Goal: Task Accomplishment & Management: Complete application form

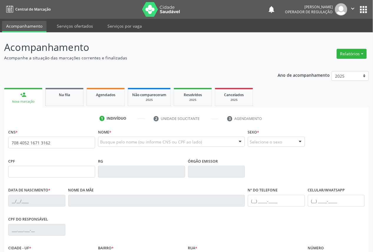
type input "708 4052 1671 3162"
type input "048.036.524-57"
type input "[DATE]"
type input "[PERSON_NAME]"
type input "[PHONE_NUMBER]"
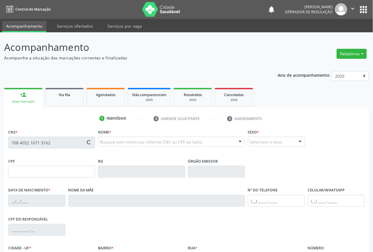
type input "[PHONE_NUMBER]"
type input "S/N"
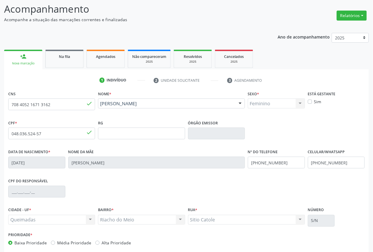
scroll to position [66, 0]
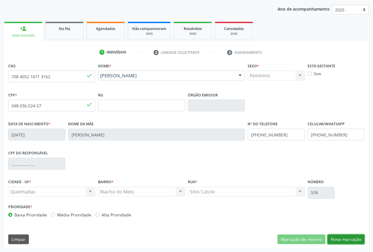
click at [342, 241] on button "Nova marcação" at bounding box center [345, 240] width 37 height 10
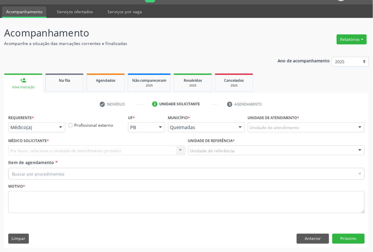
scroll to position [14, 0]
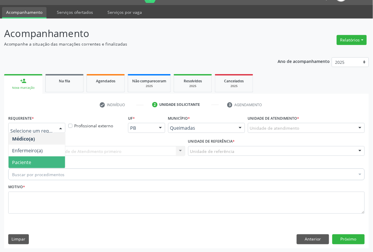
drag, startPoint x: 31, startPoint y: 161, endPoint x: 37, endPoint y: 152, distance: 10.0
click at [32, 161] on span "Paciente" at bounding box center [37, 162] width 56 height 12
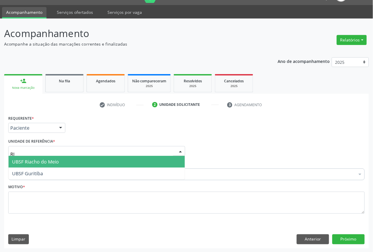
type input "RIA"
click at [38, 161] on span "UBSF Riacho do Meio" at bounding box center [35, 162] width 47 height 6
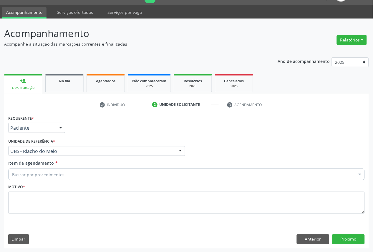
click at [90, 177] on div "Buscar por procedimentos" at bounding box center [186, 175] width 356 height 12
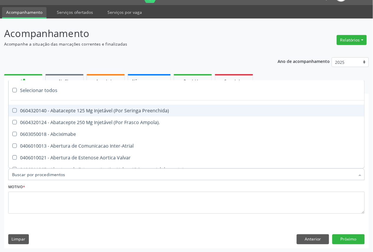
paste input "OFTALMOLOGISTA"
type input "OFTALMOLOGISTA"
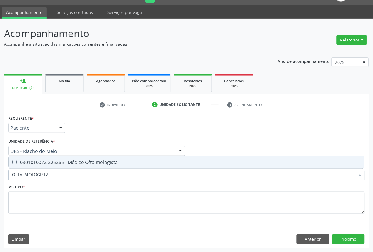
click at [95, 162] on div "0301010072-225265 - Médico Oftalmologista" at bounding box center [186, 162] width 349 height 5
checkbox Oftalmologista "true"
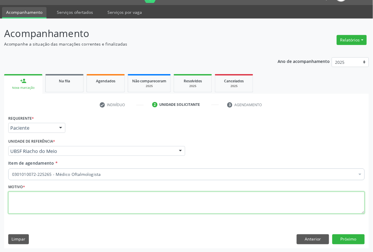
click at [208, 208] on textarea at bounding box center [186, 203] width 356 height 22
paste textarea "CONSULTA 05/2025"
type textarea "CONSULTA 05/2025"
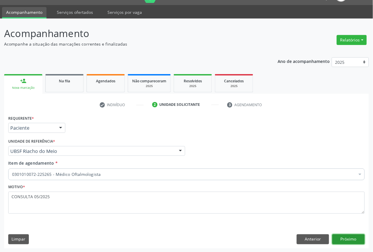
click at [334, 237] on button "Próximo" at bounding box center [348, 239] width 32 height 10
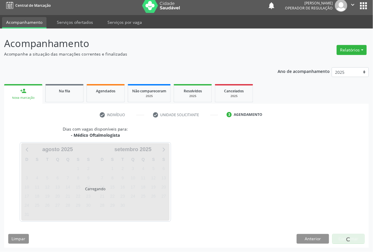
scroll to position [4, 0]
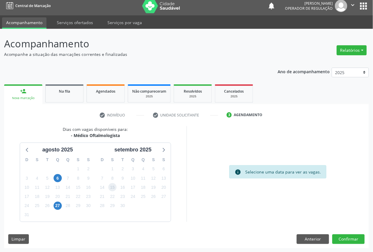
click at [115, 185] on span "15" at bounding box center [112, 187] width 8 height 8
click at [351, 239] on button "Confirmar" at bounding box center [348, 239] width 32 height 10
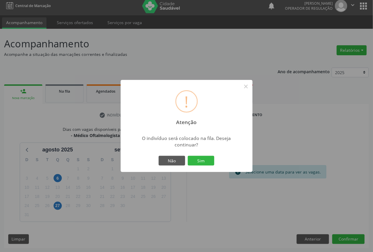
click at [188, 156] on button "Sim" at bounding box center [201, 161] width 26 height 10
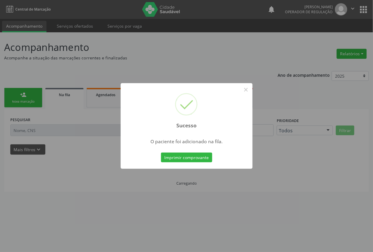
scroll to position [0, 0]
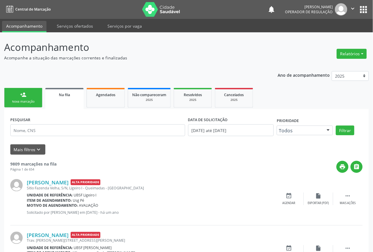
click at [20, 99] on div "Nova marcação" at bounding box center [23, 101] width 29 height 4
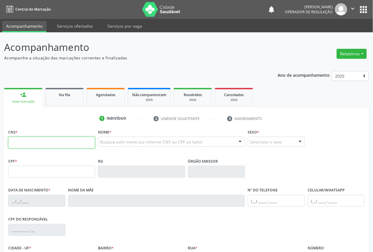
click at [36, 143] on input "text" at bounding box center [51, 143] width 87 height 12
type input "700 0089 6234 3007"
type input "027.888.114-97"
type input "[DATE]"
type input "[PERSON_NAME]"
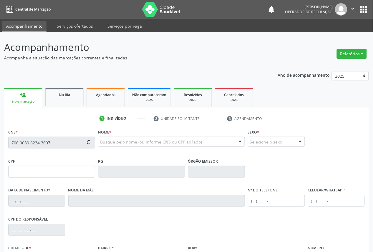
type input "[PHONE_NUMBER]"
type input "042.234.814-79"
type input "176"
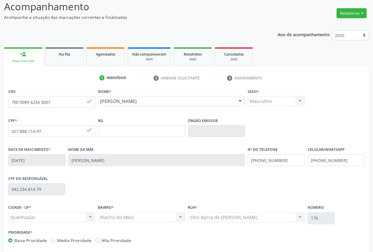
scroll to position [66, 0]
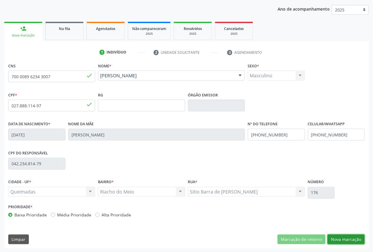
drag, startPoint x: 345, startPoint y: 239, endPoint x: 241, endPoint y: 212, distance: 107.5
click at [345, 239] on button "Nova marcação" at bounding box center [345, 240] width 37 height 10
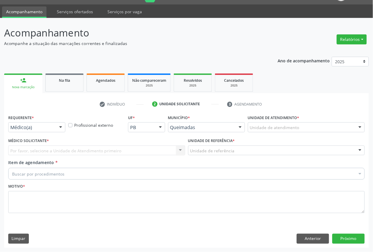
scroll to position [14, 0]
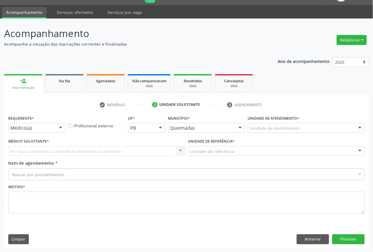
drag, startPoint x: 45, startPoint y: 128, endPoint x: 43, endPoint y: 137, distance: 9.8
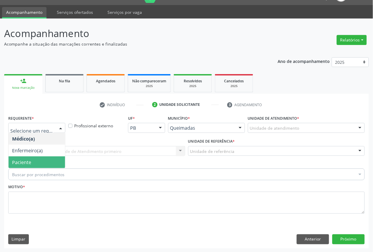
drag, startPoint x: 23, startPoint y: 164, endPoint x: 24, endPoint y: 169, distance: 5.8
click at [22, 164] on span "Paciente" at bounding box center [21, 162] width 19 height 6
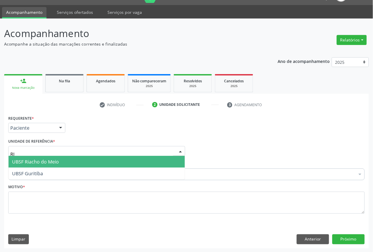
type input "RIA"
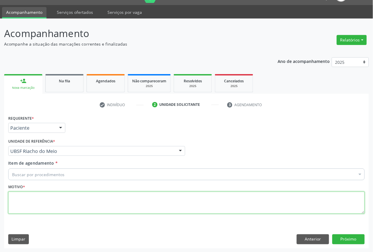
paste textarea "CONSULTA 05/2025"
type textarea "CONSULTA 05/2025 VISÃO TURVA E CEFALEIA"
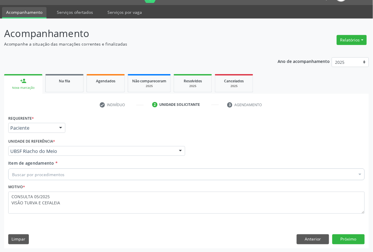
paste input "OFTALMOLOGISTA"
click at [237, 175] on div "Buscar por procedimentos" at bounding box center [186, 175] width 356 height 12
type input "OFTALMOLOGISTA"
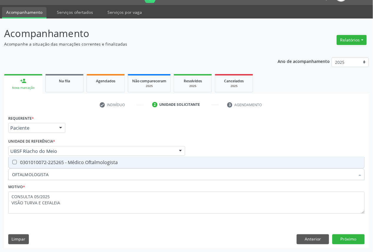
click at [236, 165] on span "0301010072-225265 - Médico Oftalmologista" at bounding box center [187, 162] width 356 height 12
checkbox Oftalmologista "true"
click at [339, 239] on button "Próximo" at bounding box center [348, 239] width 32 height 10
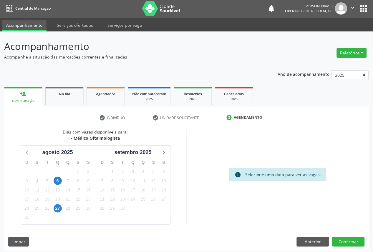
scroll to position [0, 0]
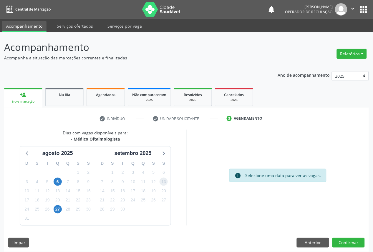
click at [161, 183] on span "13" at bounding box center [163, 182] width 8 height 8
click at [354, 243] on button "Confirmar" at bounding box center [348, 243] width 32 height 10
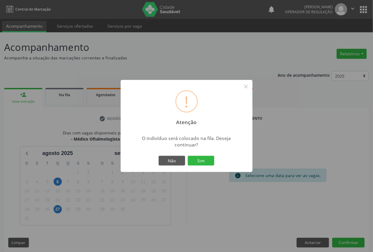
click at [188, 156] on button "Sim" at bounding box center [201, 161] width 26 height 10
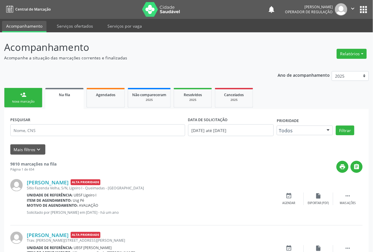
click at [19, 106] on link "person_add Nova marcação" at bounding box center [23, 98] width 38 height 20
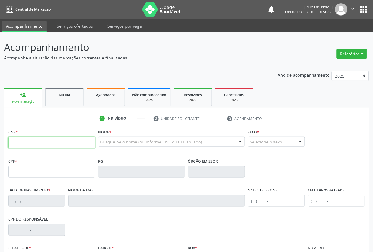
click at [81, 137] on input "text" at bounding box center [51, 143] width 87 height 12
type input "700 0021 1376 6609"
type input "047.143.894-40"
type input "[DATE]"
type input "[PERSON_NAME]"
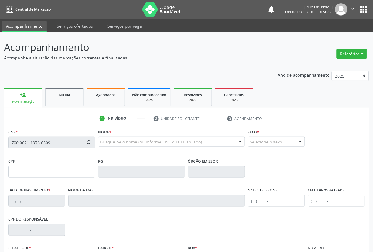
type input "[PHONE_NUMBER]"
type input "117"
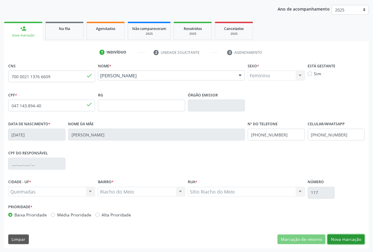
click at [346, 239] on button "Nova marcação" at bounding box center [345, 240] width 37 height 10
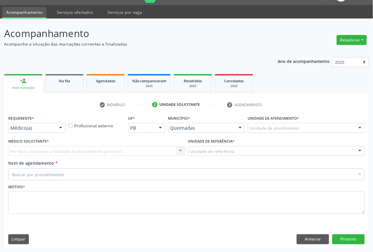
drag, startPoint x: 22, startPoint y: 119, endPoint x: 23, endPoint y: 124, distance: 5.6
click at [23, 122] on label "Requerente *" at bounding box center [21, 118] width 26 height 9
drag, startPoint x: 24, startPoint y: 125, endPoint x: 27, endPoint y: 140, distance: 15.3
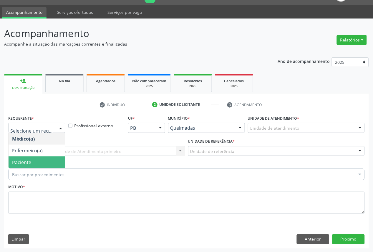
click at [34, 162] on span "Paciente" at bounding box center [37, 162] width 56 height 12
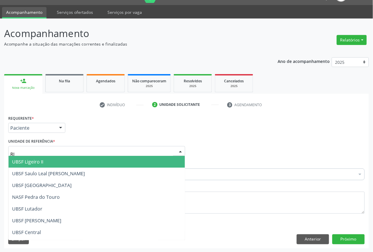
type input "RIA"
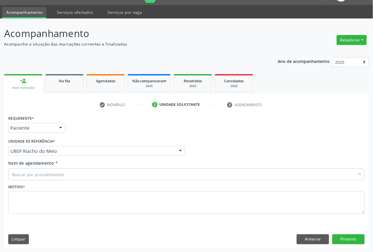
click at [84, 178] on div "Buscar por procedimentos" at bounding box center [186, 175] width 356 height 12
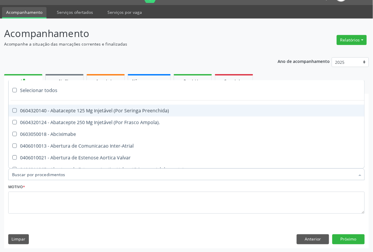
paste input "OFTALMOLOGISTA"
type input "OFTALMOLOGISTA"
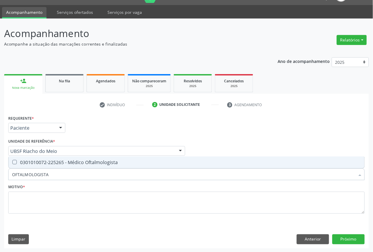
click at [82, 164] on div "0301010072-225265 - Médico Oftalmologista" at bounding box center [186, 162] width 349 height 5
checkbox Oftalmologista "true"
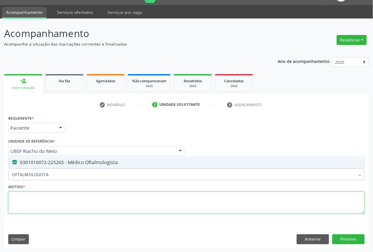
click at [76, 204] on textarea at bounding box center [186, 203] width 356 height 22
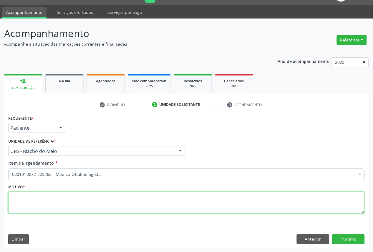
click at [193, 213] on textarea at bounding box center [186, 203] width 356 height 22
paste textarea "CONSULTA 05/2025"
type textarea "CONSULTA 05/2025"
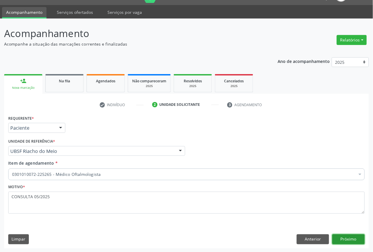
click at [356, 236] on button "Próximo" at bounding box center [348, 239] width 32 height 10
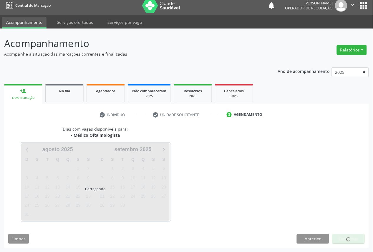
scroll to position [4, 0]
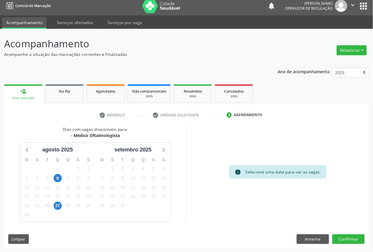
click at [134, 192] on div "24" at bounding box center [133, 196] width 8 height 9
click at [129, 187] on span "17" at bounding box center [133, 187] width 8 height 8
click at [340, 237] on button "Confirmar" at bounding box center [348, 239] width 32 height 10
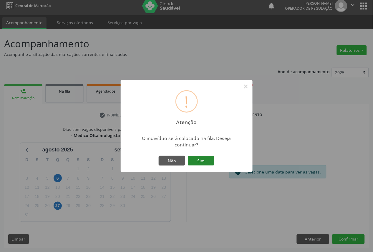
click at [207, 163] on button "Sim" at bounding box center [201, 161] width 26 height 10
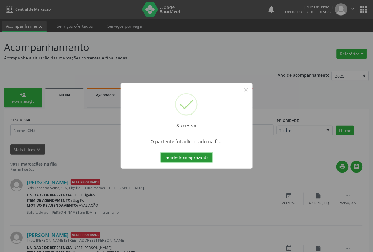
scroll to position [13, 0]
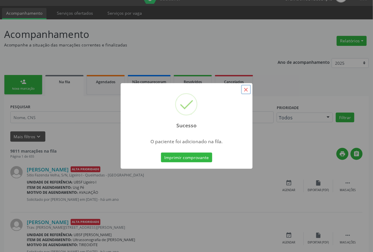
drag, startPoint x: 249, startPoint y: 89, endPoint x: 203, endPoint y: 89, distance: 46.2
click at [249, 89] on button "×" at bounding box center [246, 90] width 10 height 10
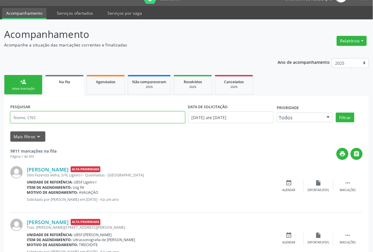
click at [44, 118] on input "text" at bounding box center [97, 117] width 175 height 12
type input "706207019353861"
click at [336, 113] on button "Filtrar" at bounding box center [345, 118] width 19 height 10
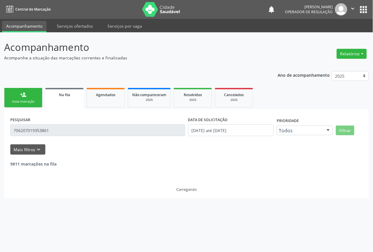
scroll to position [0, 0]
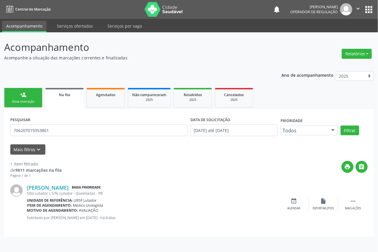
click at [33, 96] on link "person_add Nova marcação" at bounding box center [23, 98] width 38 height 20
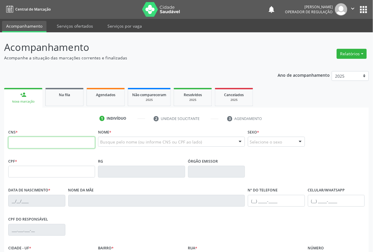
click at [39, 144] on input "text" at bounding box center [51, 143] width 87 height 12
type input "708 1025 5960 7033"
type input "056.440.567-16"
type input "[DATE]"
type input "[PERSON_NAME]"
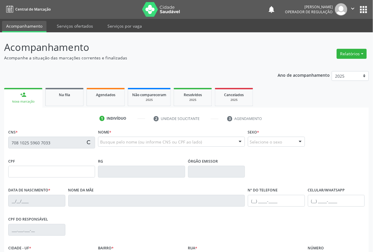
type input "[PHONE_NUMBER]"
type input "080.809.887-06"
type input "62"
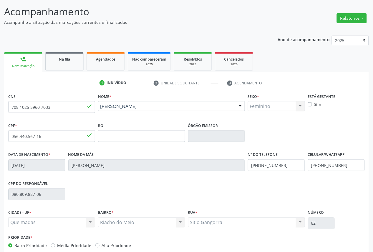
scroll to position [66, 0]
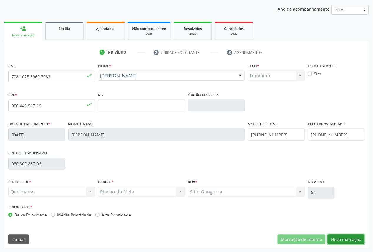
click at [348, 238] on button "Nova marcação" at bounding box center [345, 240] width 37 height 10
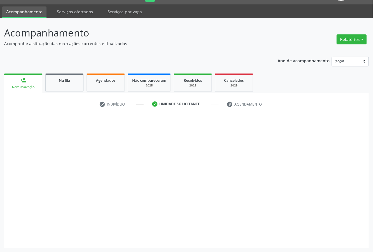
scroll to position [14, 0]
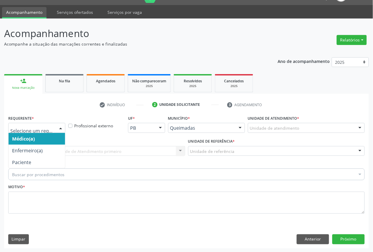
click at [34, 131] on div at bounding box center [36, 128] width 57 height 10
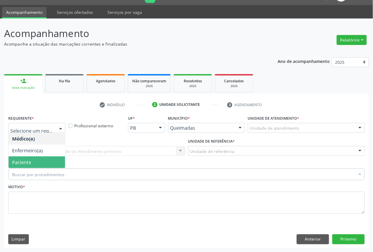
drag, startPoint x: 37, startPoint y: 161, endPoint x: 42, endPoint y: 155, distance: 7.1
click at [37, 161] on span "Paciente" at bounding box center [37, 162] width 56 height 12
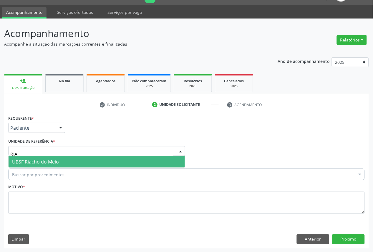
type input "RIAC"
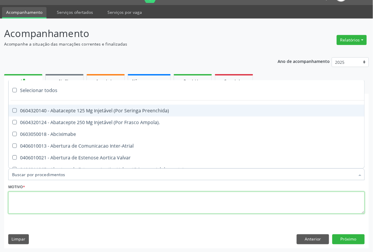
click at [43, 198] on textarea at bounding box center [186, 203] width 356 height 22
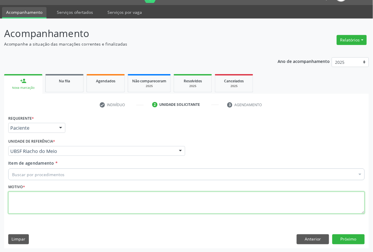
paste textarea "CONSULTA 05/2025"
type textarea "CONSULTA 05/2025 ALTERAÇÕES VISUAIS"
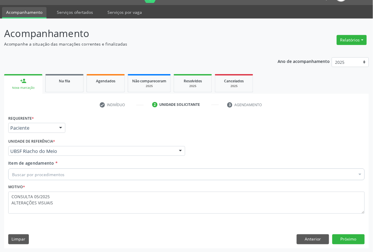
click at [111, 178] on div "Buscar por procedimentos" at bounding box center [186, 175] width 356 height 12
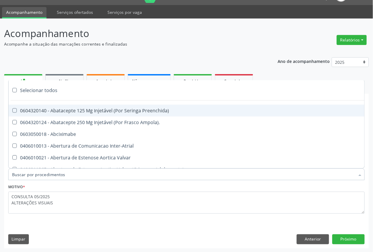
paste input "OFTALMOLOGISTA"
type input "OFTALMOLOGISTA"
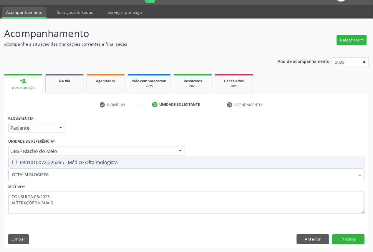
click at [102, 163] on div "0301010072-225265 - Médico Oftalmologista" at bounding box center [186, 162] width 349 height 5
checkbox Oftalmologista "true"
click at [356, 236] on button "Próximo" at bounding box center [348, 239] width 32 height 10
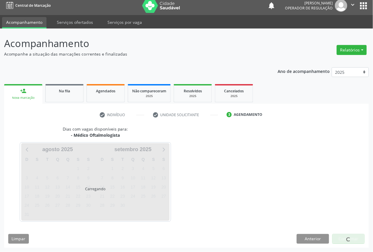
scroll to position [4, 0]
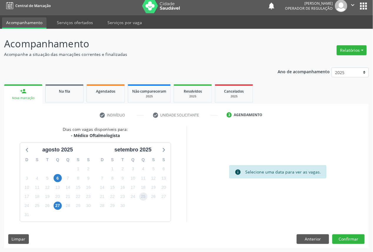
drag, startPoint x: 144, startPoint y: 198, endPoint x: 139, endPoint y: 185, distance: 13.6
click at [144, 196] on span "25" at bounding box center [143, 197] width 8 height 8
click at [353, 238] on button "Confirmar" at bounding box center [348, 239] width 32 height 10
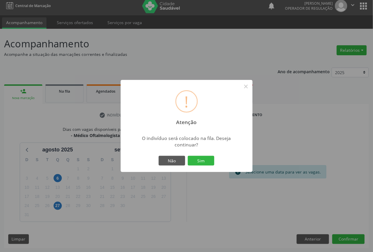
click at [188, 156] on button "Sim" at bounding box center [201, 161] width 26 height 10
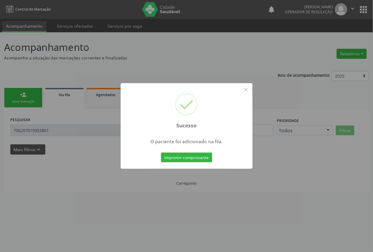
scroll to position [0, 0]
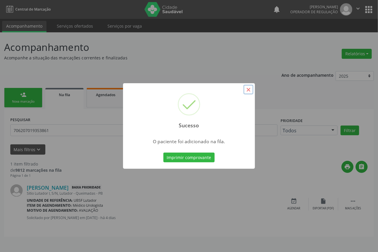
click at [248, 92] on button "×" at bounding box center [248, 90] width 10 height 10
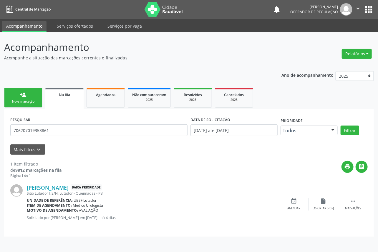
click at [21, 101] on div "Nova marcação" at bounding box center [23, 101] width 29 height 4
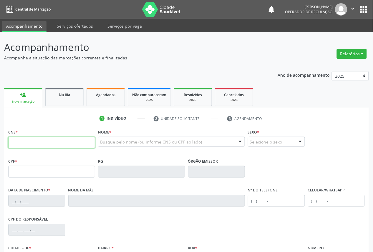
click at [83, 143] on input "text" at bounding box center [51, 143] width 87 height 12
type input "702 4050 6730 0520"
type input "080.809.887-06"
type input "[DATE]"
type input "[PERSON_NAME]"
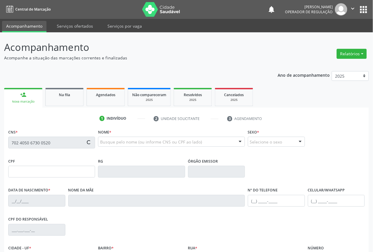
type input "[PHONE_NUMBER]"
type input "62"
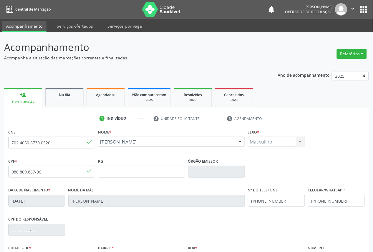
scroll to position [66, 0]
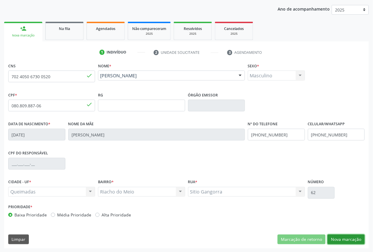
click at [355, 242] on button "Nova marcação" at bounding box center [345, 240] width 37 height 10
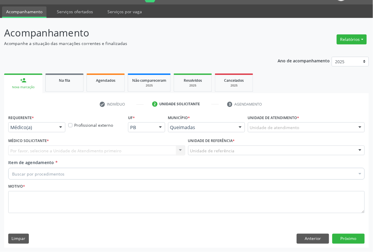
scroll to position [14, 0]
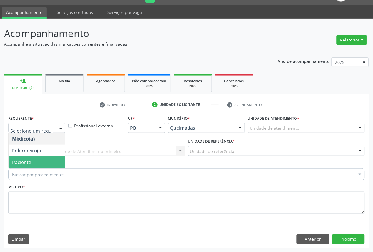
drag, startPoint x: 41, startPoint y: 165, endPoint x: 19, endPoint y: 164, distance: 22.4
click at [41, 165] on span "Paciente" at bounding box center [37, 162] width 56 height 12
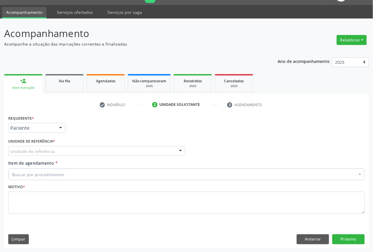
click at [36, 146] on div "Unidade de referência" at bounding box center [96, 151] width 177 height 10
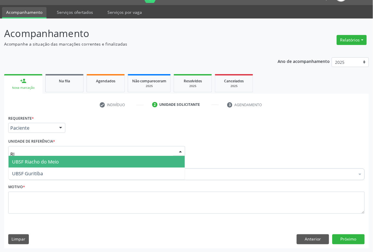
type input "RIA"
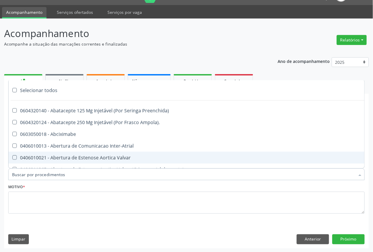
paste input "OFTALMOLOGISTA"
type input "OFTALMOLOGISTA"
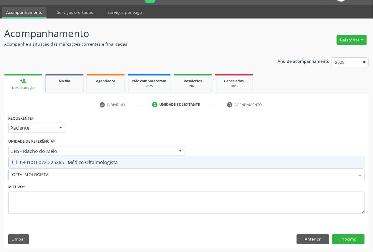
click at [44, 166] on span "0301010072-225265 - Médico Oftalmologista" at bounding box center [187, 162] width 356 height 12
checkbox Oftalmologista "true"
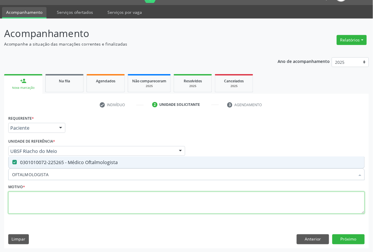
click at [52, 203] on textarea at bounding box center [186, 203] width 356 height 22
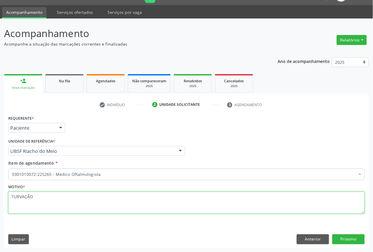
click at [113, 207] on textarea "TURVAÇÃO" at bounding box center [186, 203] width 356 height 22
paste textarea "CONSULTA 05/2025"
type textarea "TURVAÇÃO CONSULTA 05/2025"
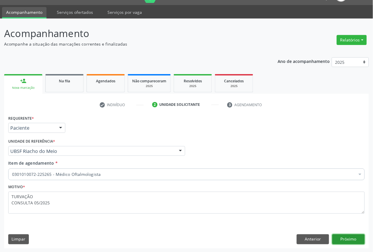
click button "Próximo" at bounding box center [348, 239] width 32 height 10
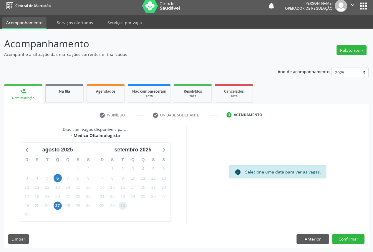
click at [121, 205] on span "30" at bounding box center [123, 206] width 8 height 8
click at [357, 235] on button "Confirmar" at bounding box center [348, 239] width 32 height 10
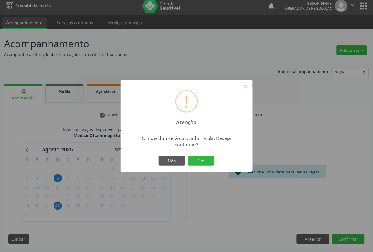
click at [188, 156] on button "Sim" at bounding box center [201, 161] width 26 height 10
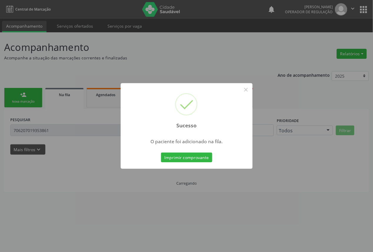
scroll to position [0, 0]
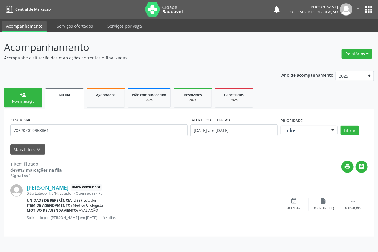
click at [26, 104] on link "person_add Nova marcação" at bounding box center [23, 98] width 38 height 20
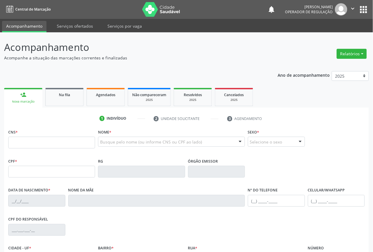
drag, startPoint x: 99, startPoint y: 134, endPoint x: 85, endPoint y: 136, distance: 13.4
click at [97, 134] on div "Nome * Busque pelo nome (ou informe CNS ou CPF ao lado) Nenhum resultado encont…" at bounding box center [171, 142] width 150 height 29
click at [77, 142] on input "text" at bounding box center [51, 143] width 87 height 12
type input "700 0009 3568 9804"
type input "036.873.534-60"
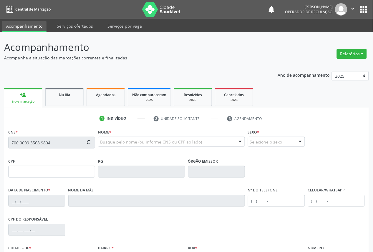
type input "[DATE]"
type input "[PERSON_NAME]"
type input "[PHONE_NUMBER]"
type input "1346"
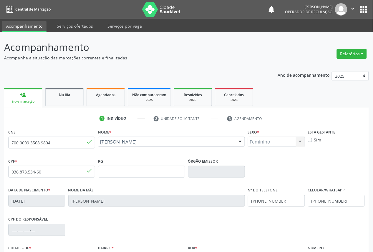
scroll to position [66, 0]
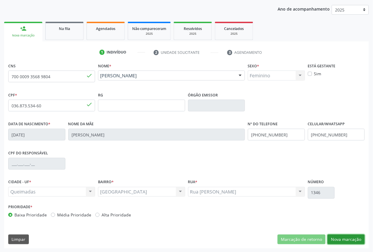
drag, startPoint x: 339, startPoint y: 235, endPoint x: 286, endPoint y: 220, distance: 55.2
click at [339, 235] on button "Nova marcação" at bounding box center [345, 240] width 37 height 10
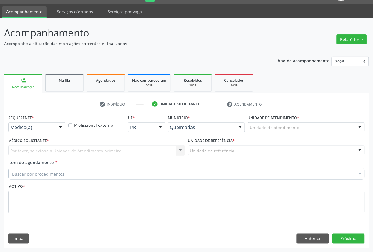
scroll to position [14, 0]
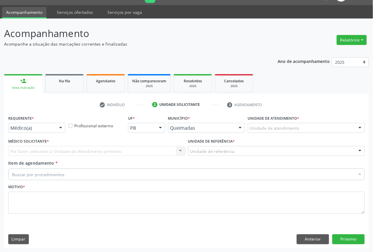
drag, startPoint x: 37, startPoint y: 129, endPoint x: 36, endPoint y: 157, distance: 27.9
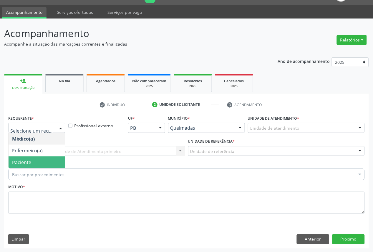
click at [36, 165] on span "Paciente" at bounding box center [37, 162] width 56 height 12
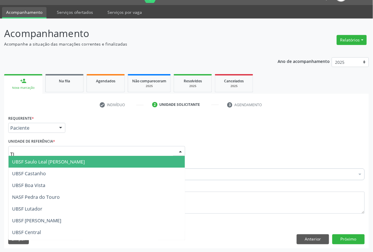
type input "TIA"
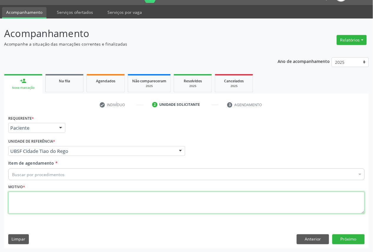
paste textarea "CONSULTA 05/2025"
type textarea "CONSULTA 05/2025"
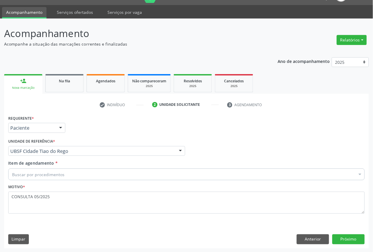
drag, startPoint x: 114, startPoint y: 166, endPoint x: 118, endPoint y: 179, distance: 13.1
click at [115, 168] on div "Item de agendamento * Buscar por procedimentos Selecionar todos 0604320140 - Ab…" at bounding box center [186, 169] width 356 height 19
click at [118, 179] on div "Buscar por procedimentos" at bounding box center [186, 175] width 356 height 12
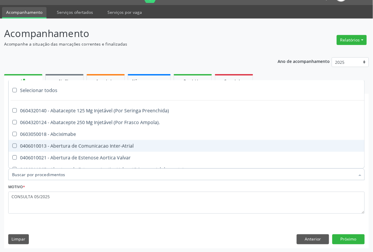
paste input "OFTALMOLOGISTA"
type input "OFTALMOLOGISTA"
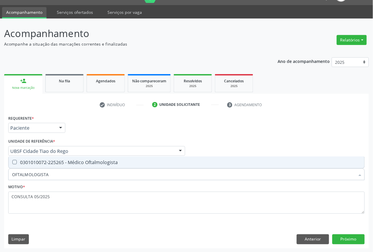
click at [115, 164] on div "0301010072-225265 - Médico Oftalmologista" at bounding box center [186, 162] width 349 height 5
checkbox Oftalmologista "true"
click at [336, 240] on button "Próximo" at bounding box center [348, 239] width 32 height 10
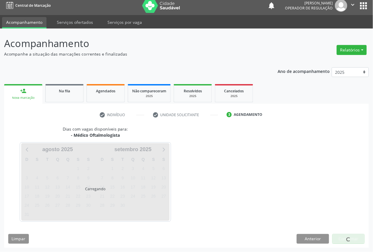
scroll to position [4, 0]
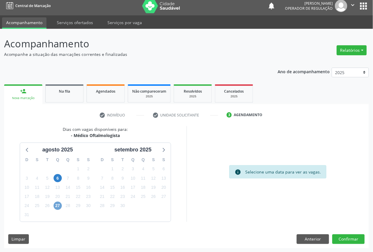
click at [61, 208] on span "27" at bounding box center [58, 206] width 8 height 8
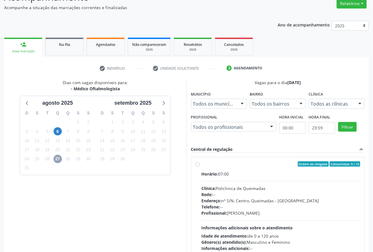
scroll to position [89, 0]
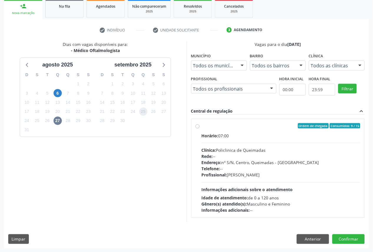
click at [144, 108] on span "25" at bounding box center [143, 112] width 8 height 8
click at [356, 237] on button "Confirmar" at bounding box center [348, 239] width 32 height 10
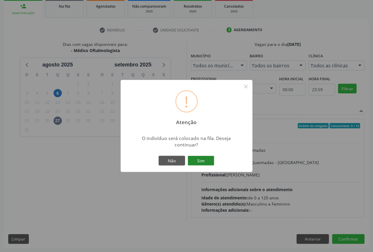
click at [204, 161] on button "Sim" at bounding box center [201, 161] width 26 height 10
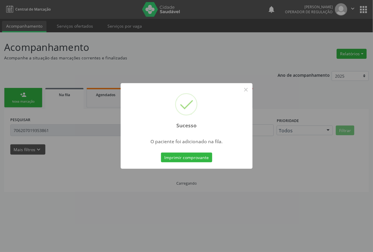
scroll to position [0, 0]
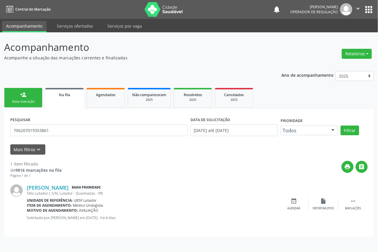
click at [15, 94] on link "person_add Nova marcação" at bounding box center [23, 98] width 38 height 20
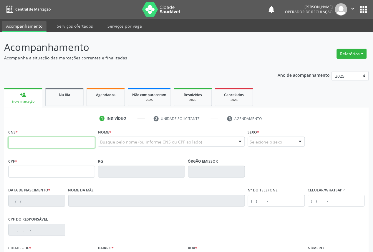
click at [25, 139] on input "text" at bounding box center [51, 143] width 87 height 12
type input "702 1057 0139 0594"
type input "486.328.564-72"
type input "[DATE]"
type input "[PERSON_NAME]"
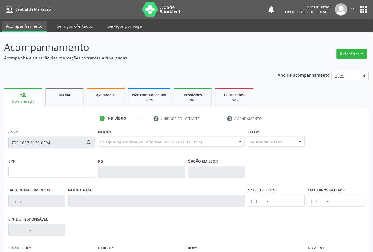
type input "[PHONE_NUMBER]"
type input "503.982.024-00"
type input "567"
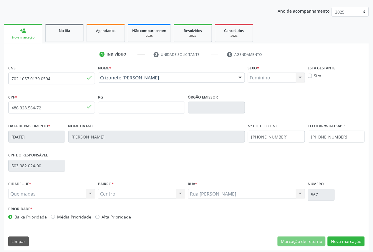
scroll to position [66, 0]
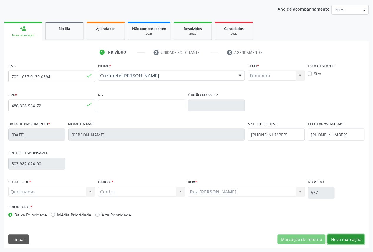
click at [337, 235] on button "Nova marcação" at bounding box center [345, 240] width 37 height 10
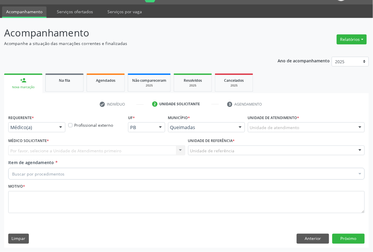
scroll to position [14, 0]
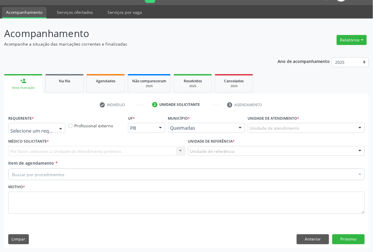
click at [20, 124] on div at bounding box center [36, 128] width 57 height 10
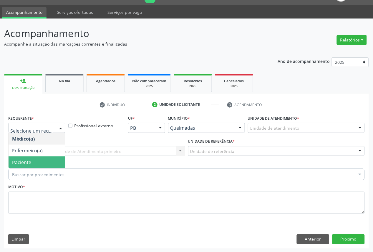
click at [22, 163] on span "Paciente" at bounding box center [21, 162] width 19 height 6
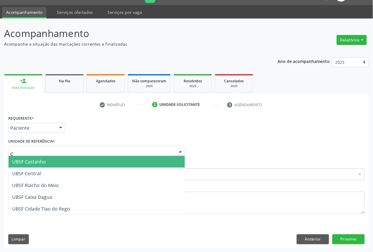
type input "CE"
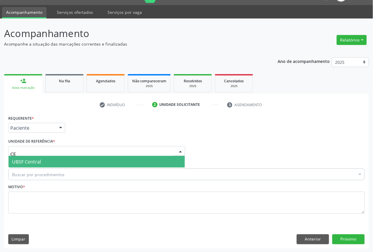
click at [46, 162] on span "UBSF Central" at bounding box center [97, 162] width 176 height 12
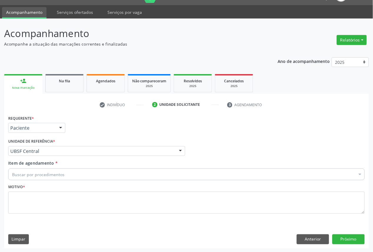
paste input "OFTALMOLOGISTA"
type input "OFTALMOLOGISTA"
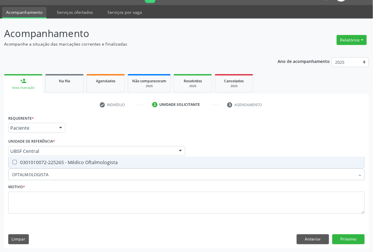
drag, startPoint x: 55, startPoint y: 162, endPoint x: 55, endPoint y: 202, distance: 39.4
click at [54, 164] on div "0301010072-225265 - Médico Oftalmologista" at bounding box center [186, 162] width 349 height 5
checkbox Oftalmologista "true"
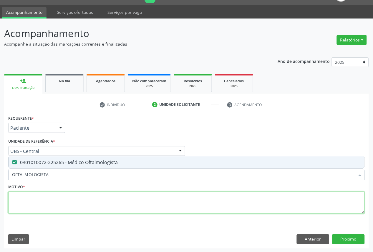
click at [56, 205] on textarea at bounding box center [186, 203] width 356 height 22
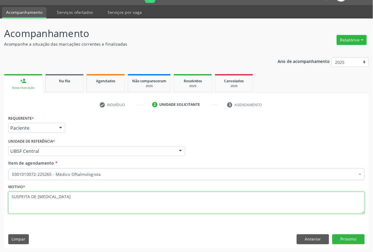
click at [146, 196] on textarea "SUSPEITA DE [MEDICAL_DATA]" at bounding box center [186, 203] width 356 height 22
paste textarea "CONSULTA 05/2025"
type textarea "SUSPEITA DE [MEDICAL_DATA] CONSULTA 05/2025"
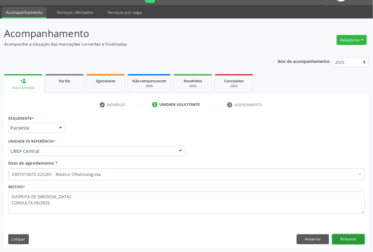
click at [346, 235] on button "Próximo" at bounding box center [348, 239] width 32 height 10
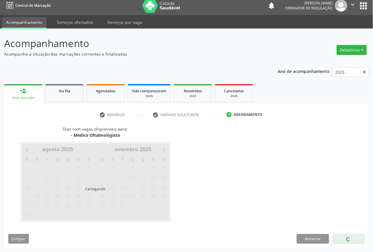
scroll to position [4, 0]
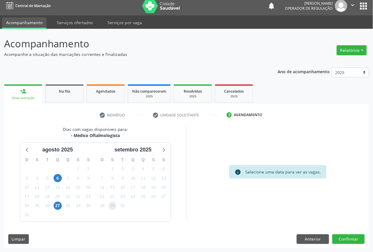
click at [114, 202] on span "29" at bounding box center [112, 206] width 8 height 8
click at [344, 235] on button "Confirmar" at bounding box center [348, 239] width 32 height 10
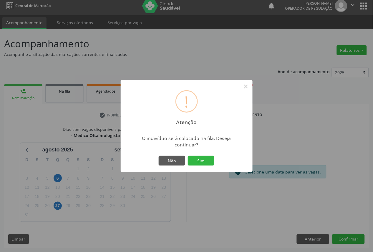
click at [188, 156] on button "Sim" at bounding box center [201, 161] width 26 height 10
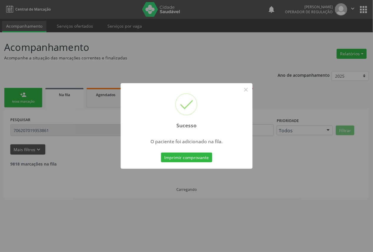
scroll to position [0, 0]
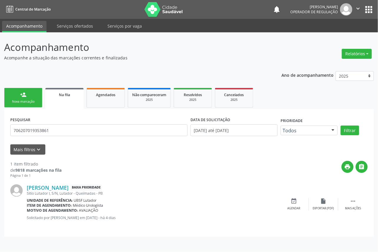
click at [17, 95] on link "person_add Nova marcação" at bounding box center [23, 98] width 38 height 20
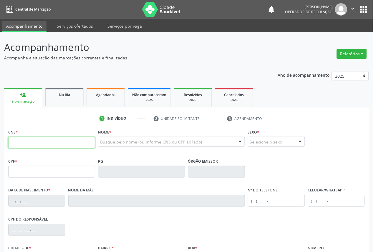
click at [67, 138] on input "text" at bounding box center [51, 143] width 87 height 12
type input "706 7055 9612 6710"
type input "251.826.924-04"
type input "[DATE]"
type input "[PERSON_NAME]"
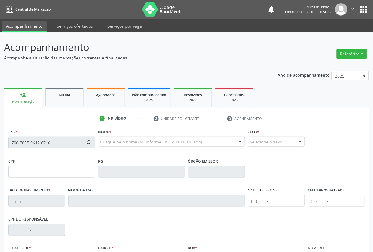
type input "[PHONE_NUMBER]"
type input "125"
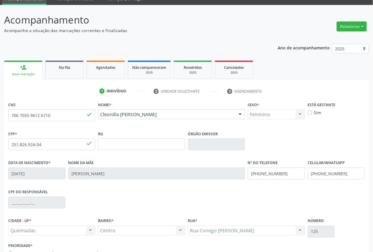
scroll to position [66, 0]
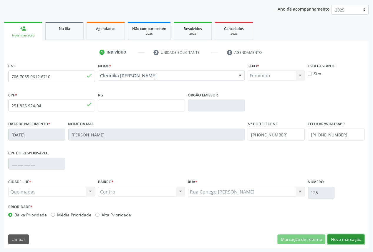
click at [337, 236] on button "Nova marcação" at bounding box center [345, 240] width 37 height 10
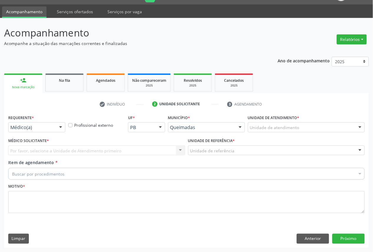
scroll to position [14, 0]
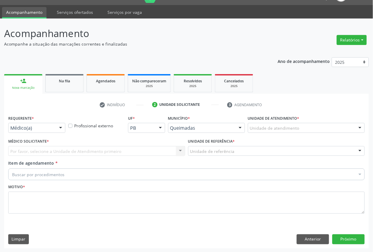
drag, startPoint x: 32, startPoint y: 130, endPoint x: 46, endPoint y: 162, distance: 35.2
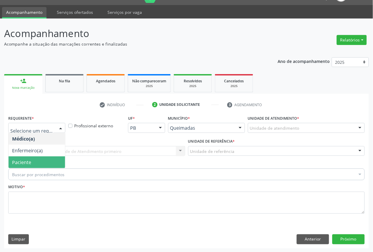
click at [44, 160] on span "Paciente" at bounding box center [37, 162] width 56 height 12
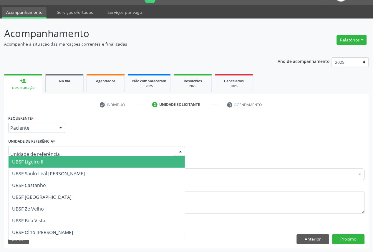
click at [56, 152] on div at bounding box center [96, 151] width 177 height 10
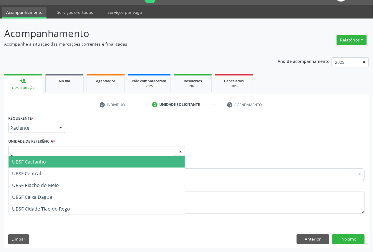
type input "CE"
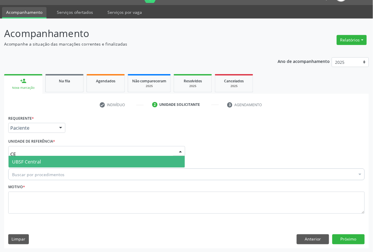
click at [52, 164] on span "UBSF Central" at bounding box center [97, 162] width 176 height 12
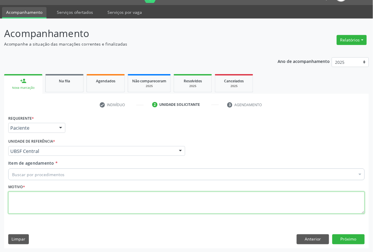
click at [55, 199] on textarea at bounding box center [186, 203] width 356 height 22
paste textarea "CONSULTA 05/2025"
type textarea "CONSULTA 05/2025"
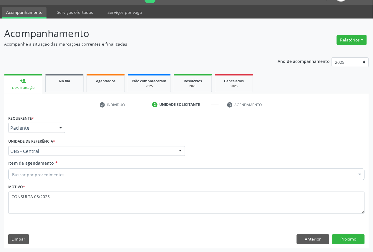
click at [26, 171] on div "Buscar por procedimentos" at bounding box center [186, 175] width 356 height 12
paste input "OFTALMOLOGISTA"
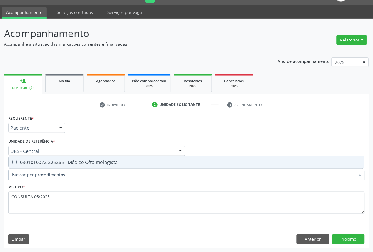
type input "OFTALMOLOGISTA"
drag, startPoint x: 30, startPoint y: 161, endPoint x: 31, endPoint y: 218, distance: 57.4
click at [29, 164] on div "0301010072-225265 - Médico Oftalmologista" at bounding box center [186, 162] width 349 height 5
checkbox Oftalmologista "true"
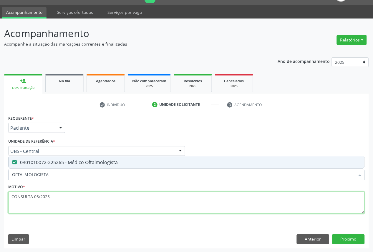
click at [80, 197] on textarea "CONSULTA 05/2025" at bounding box center [186, 203] width 356 height 22
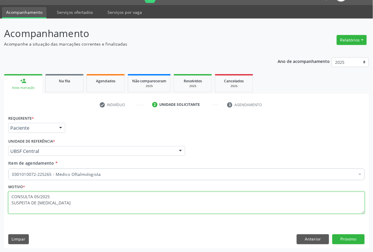
type textarea "CONSULTA 05/2025 SUSPEITA DE [MEDICAL_DATA]"
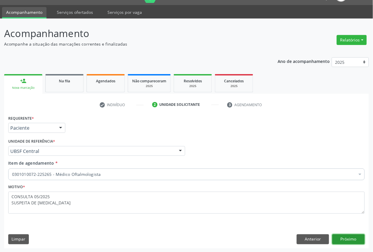
click button "Próximo" at bounding box center [348, 239] width 32 height 10
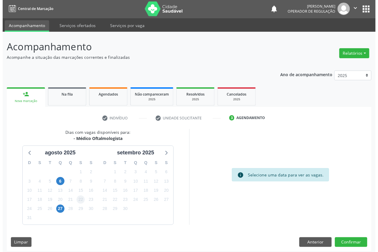
scroll to position [0, 0]
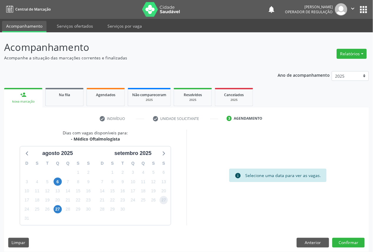
click at [165, 200] on span "27" at bounding box center [163, 200] width 8 height 8
click at [346, 240] on button "Confirmar" at bounding box center [348, 243] width 32 height 10
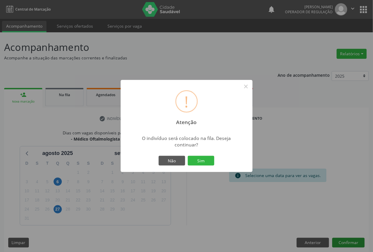
click at [188, 156] on button "Sim" at bounding box center [201, 161] width 26 height 10
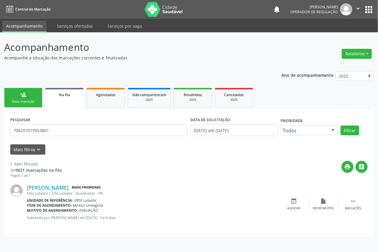
click at [368, 14] on button "apps" at bounding box center [368, 9] width 10 height 10
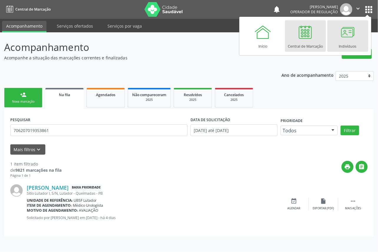
click at [339, 39] on div at bounding box center [348, 32] width 18 height 18
